Goal: Check status: Check status

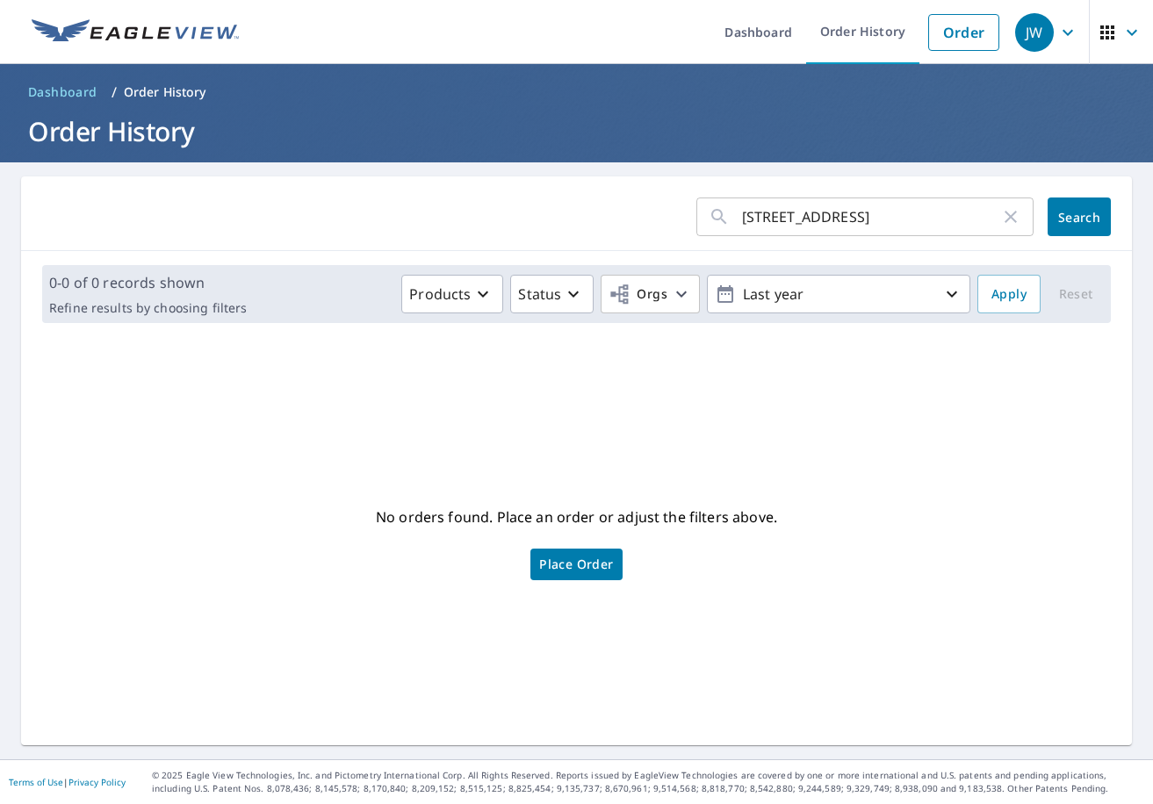
click at [1004, 222] on icon "button" at bounding box center [1010, 217] width 12 height 12
click at [886, 234] on input "text" at bounding box center [888, 216] width 292 height 49
type input "2853"
click button "Search" at bounding box center [1078, 217] width 63 height 39
click at [1121, 35] on icon "button" at bounding box center [1131, 32] width 21 height 21
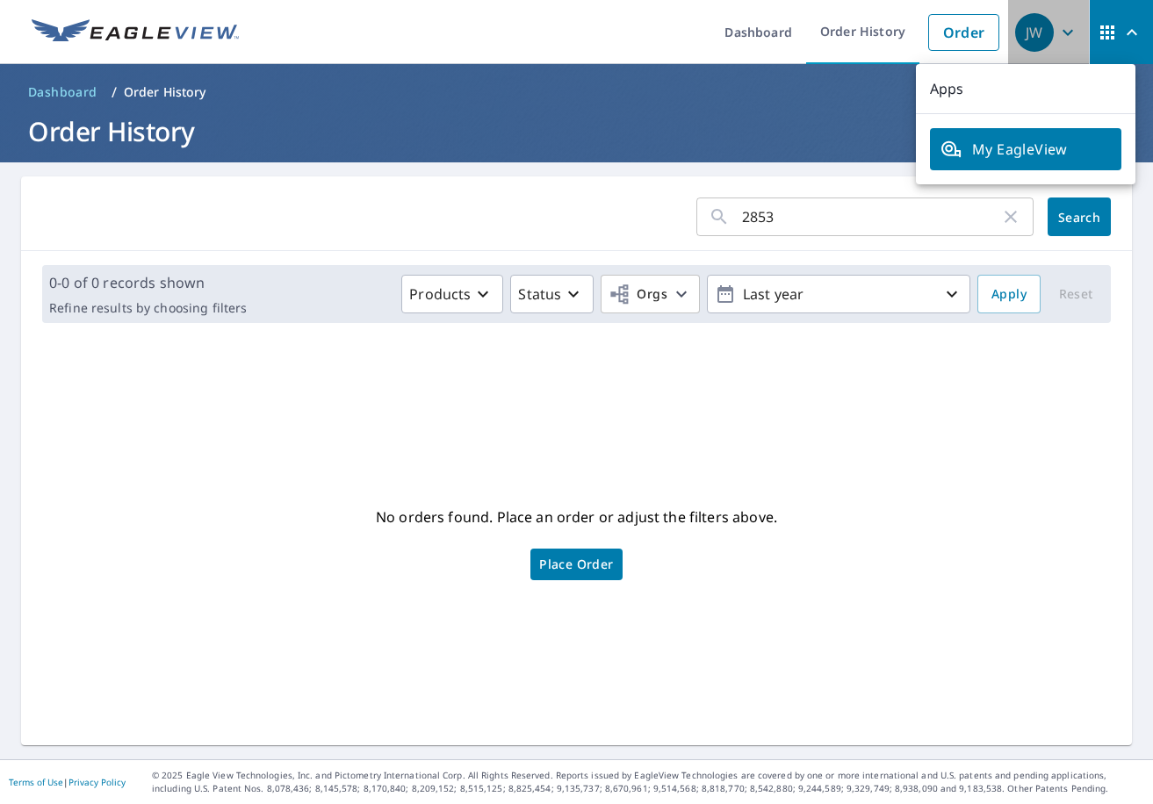
click at [1062, 32] on icon "button" at bounding box center [1067, 32] width 11 height 6
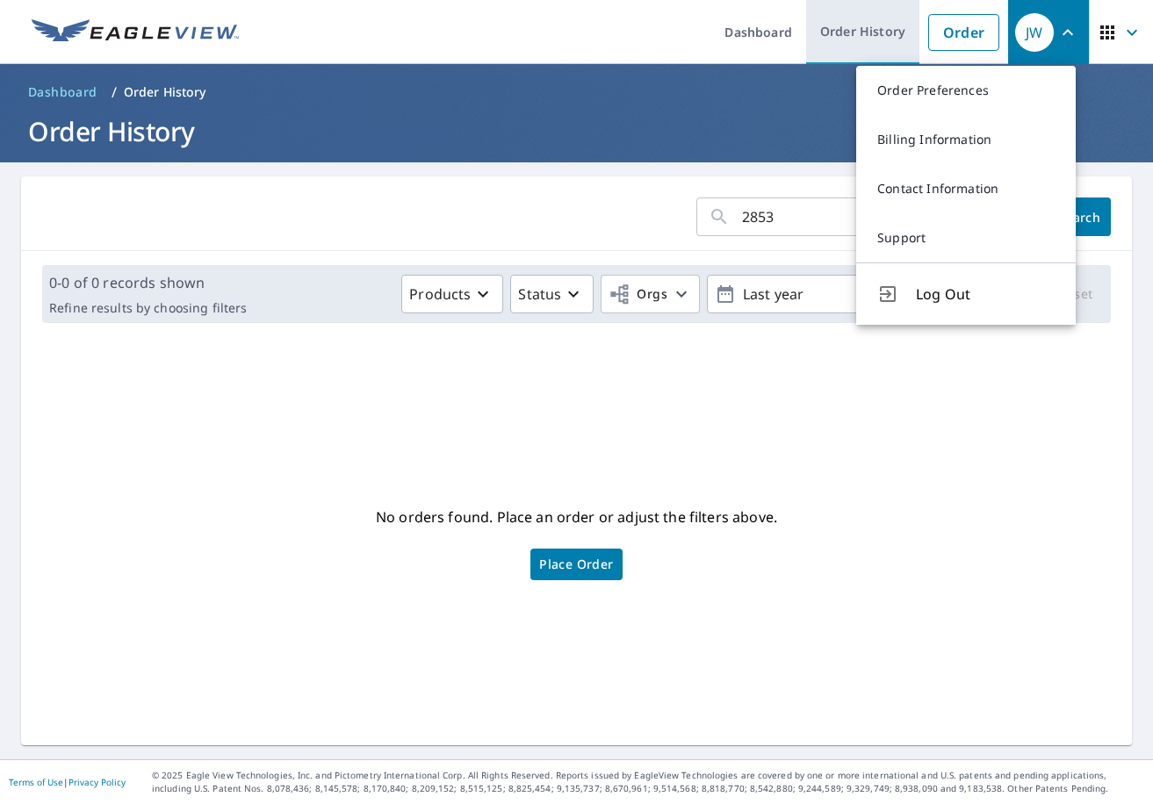
click at [824, 39] on link "Order History" at bounding box center [862, 32] width 113 height 64
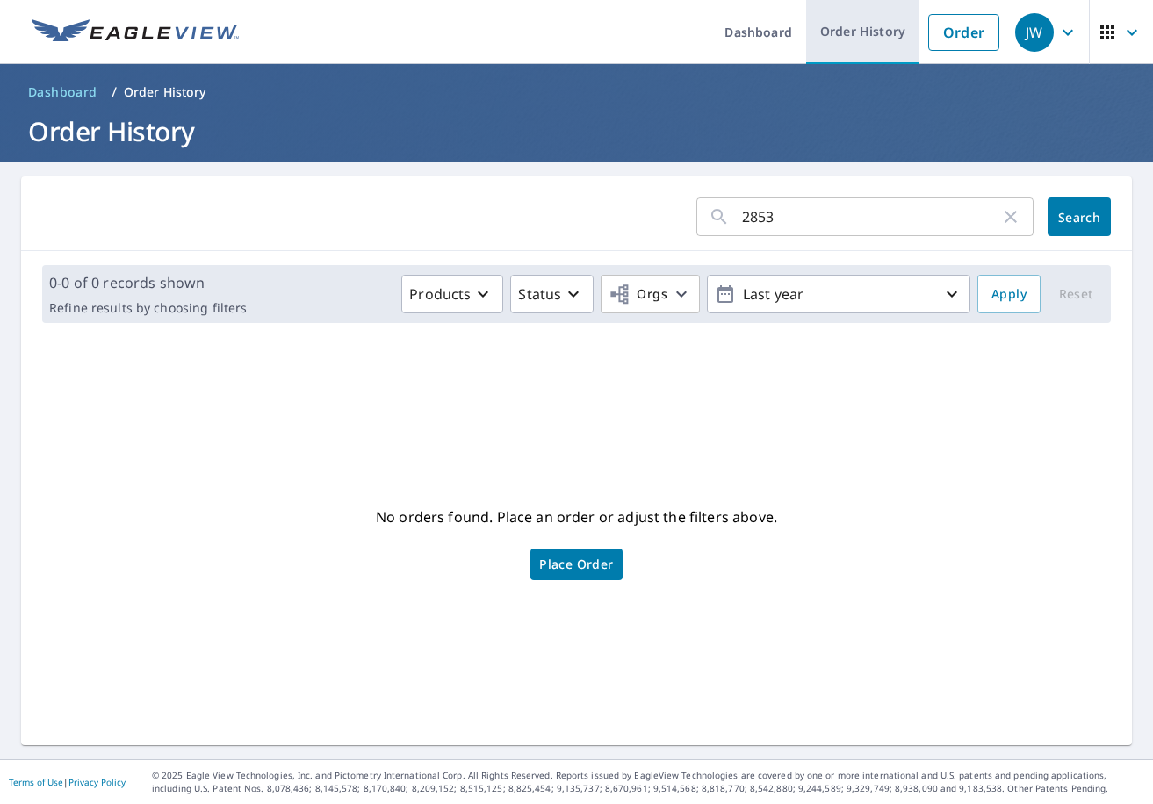
click at [832, 30] on link "Order History" at bounding box center [862, 32] width 113 height 64
click at [740, 43] on link "Dashboard" at bounding box center [758, 32] width 96 height 64
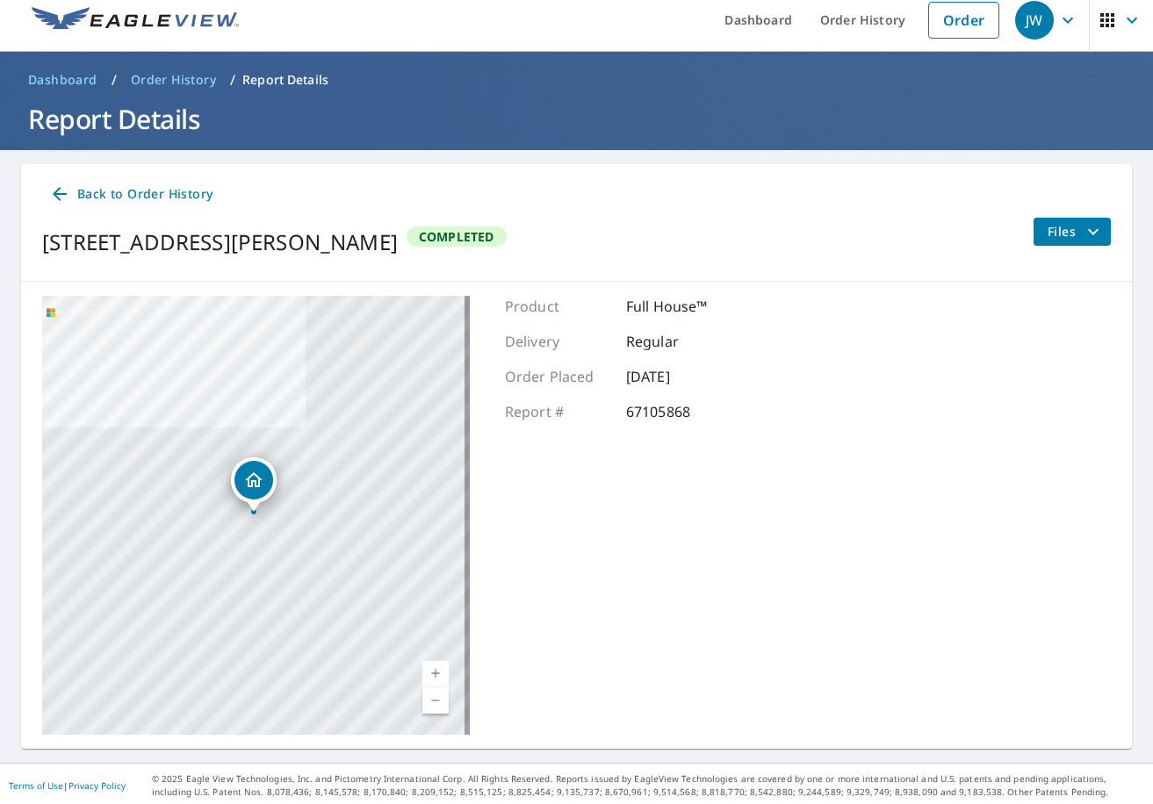
scroll to position [16, 0]
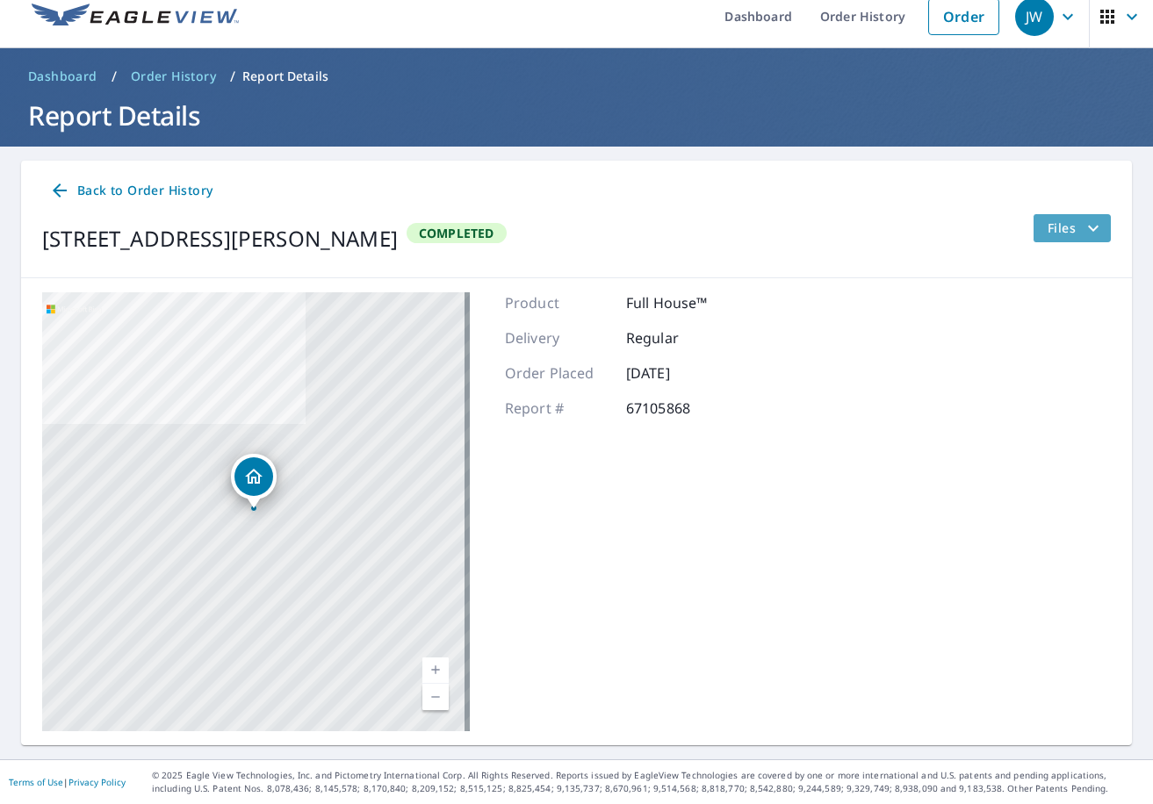
click at [1062, 227] on span "Files" at bounding box center [1075, 228] width 56 height 21
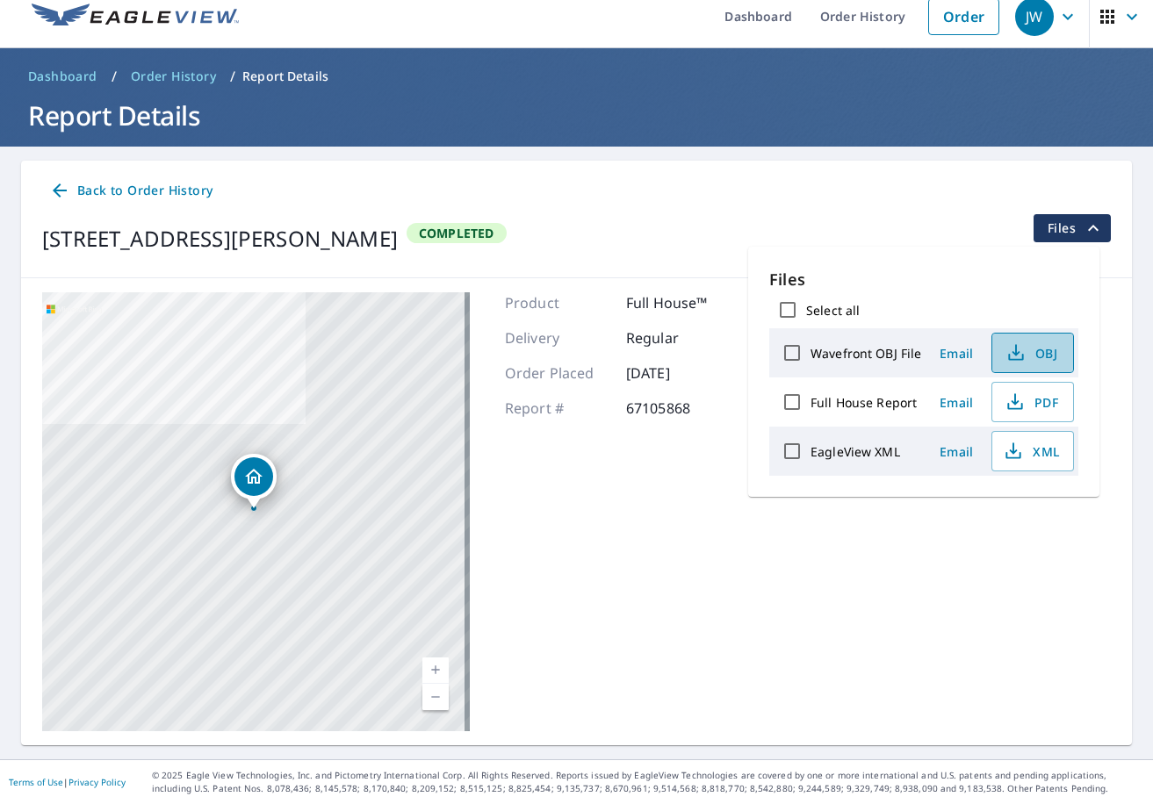
click at [1037, 349] on span "OBJ" at bounding box center [1031, 352] width 56 height 21
click at [583, 666] on div "Product Full House™ Delivery Regular Order Placed [DATE] Report # 67105868" at bounding box center [618, 511] width 227 height 439
